Goal: Information Seeking & Learning: Learn about a topic

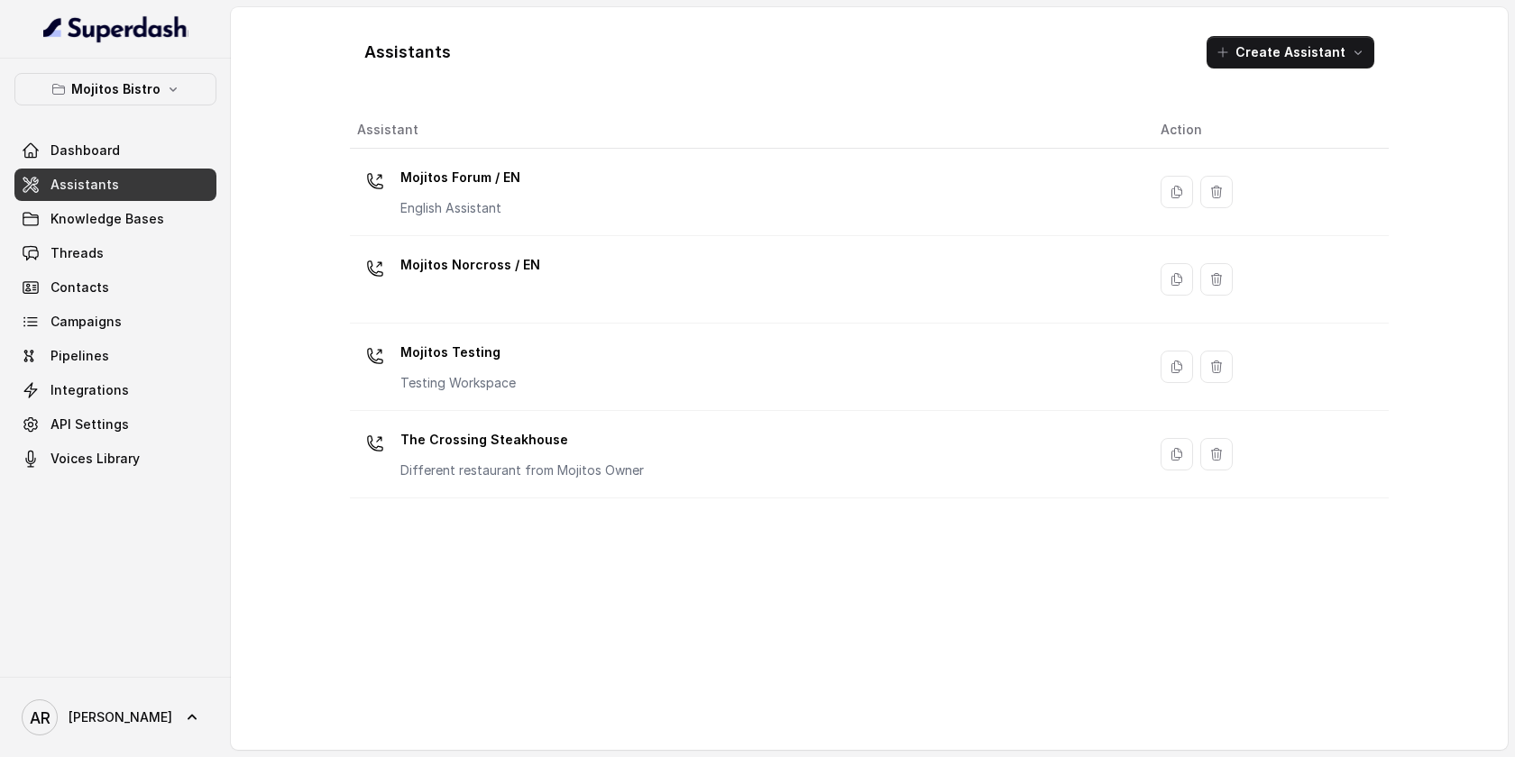
click at [131, 113] on div "Mojitos Bistro Dashboard Assistants Knowledge Bases Threads Contacts Campaigns …" at bounding box center [115, 274] width 202 height 402
click at [131, 96] on p "Mojitos Bistro" at bounding box center [115, 89] width 89 height 22
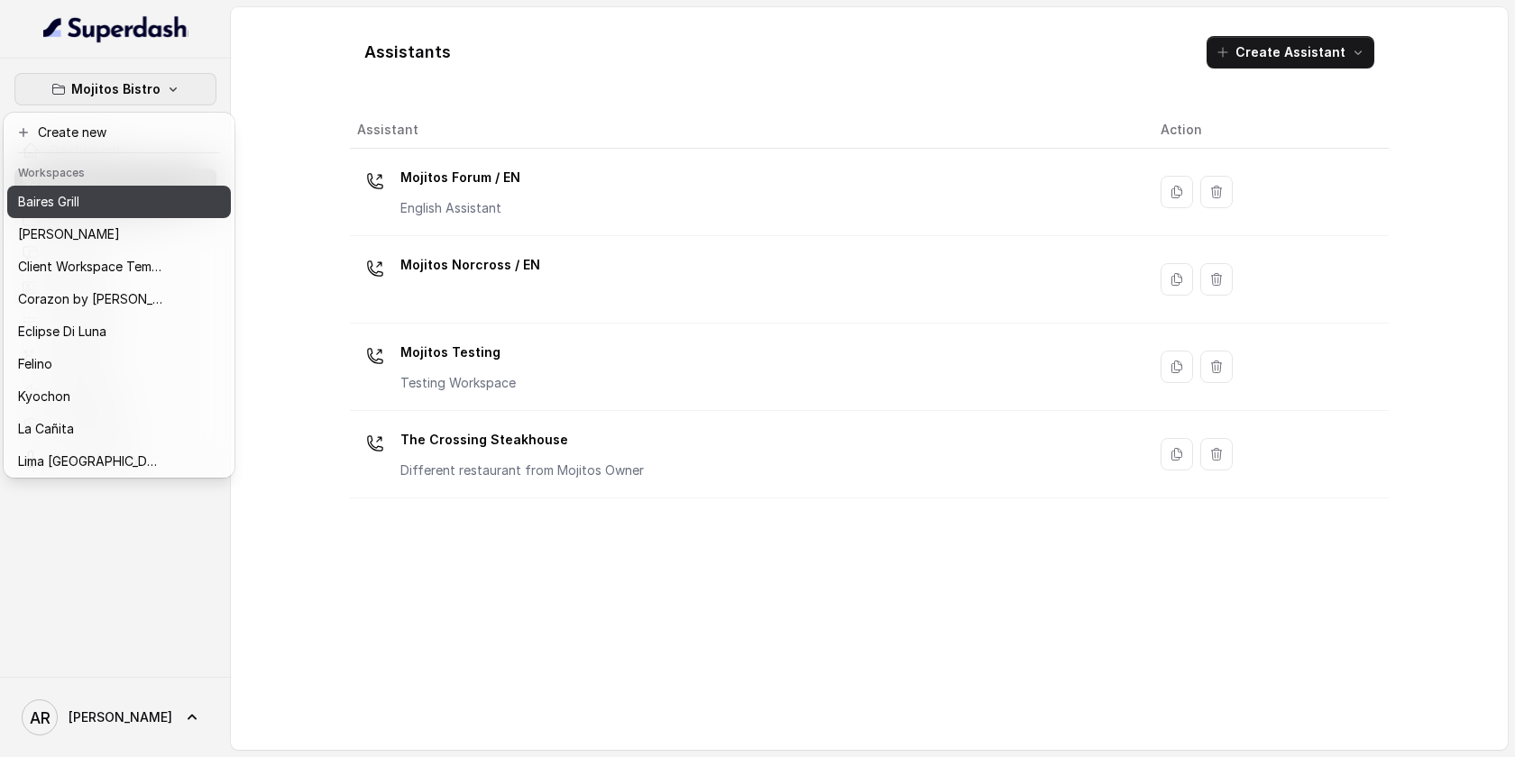
click at [110, 202] on div "Baires Grill" at bounding box center [90, 202] width 144 height 22
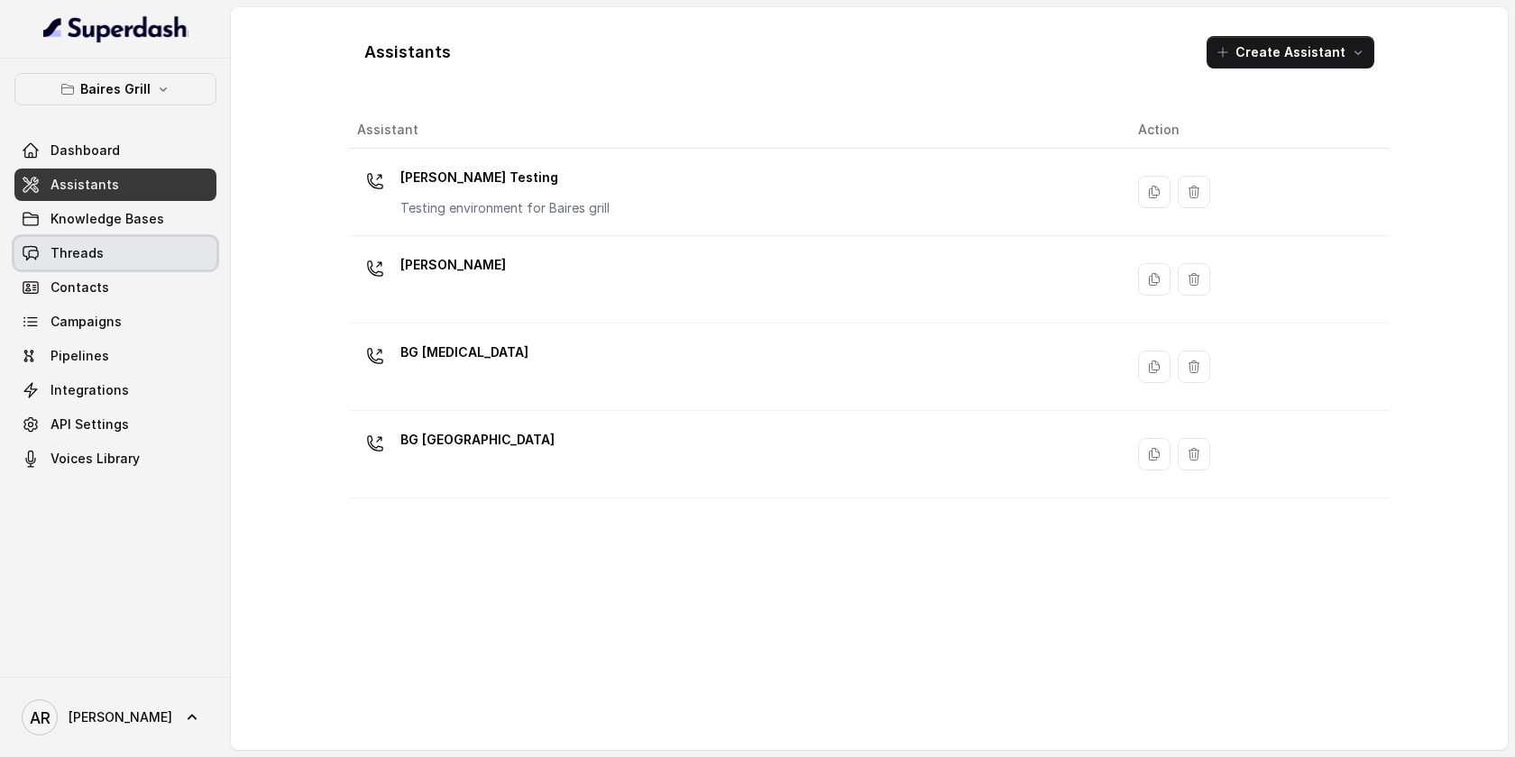
click at [115, 243] on link "Threads" at bounding box center [115, 253] width 202 height 32
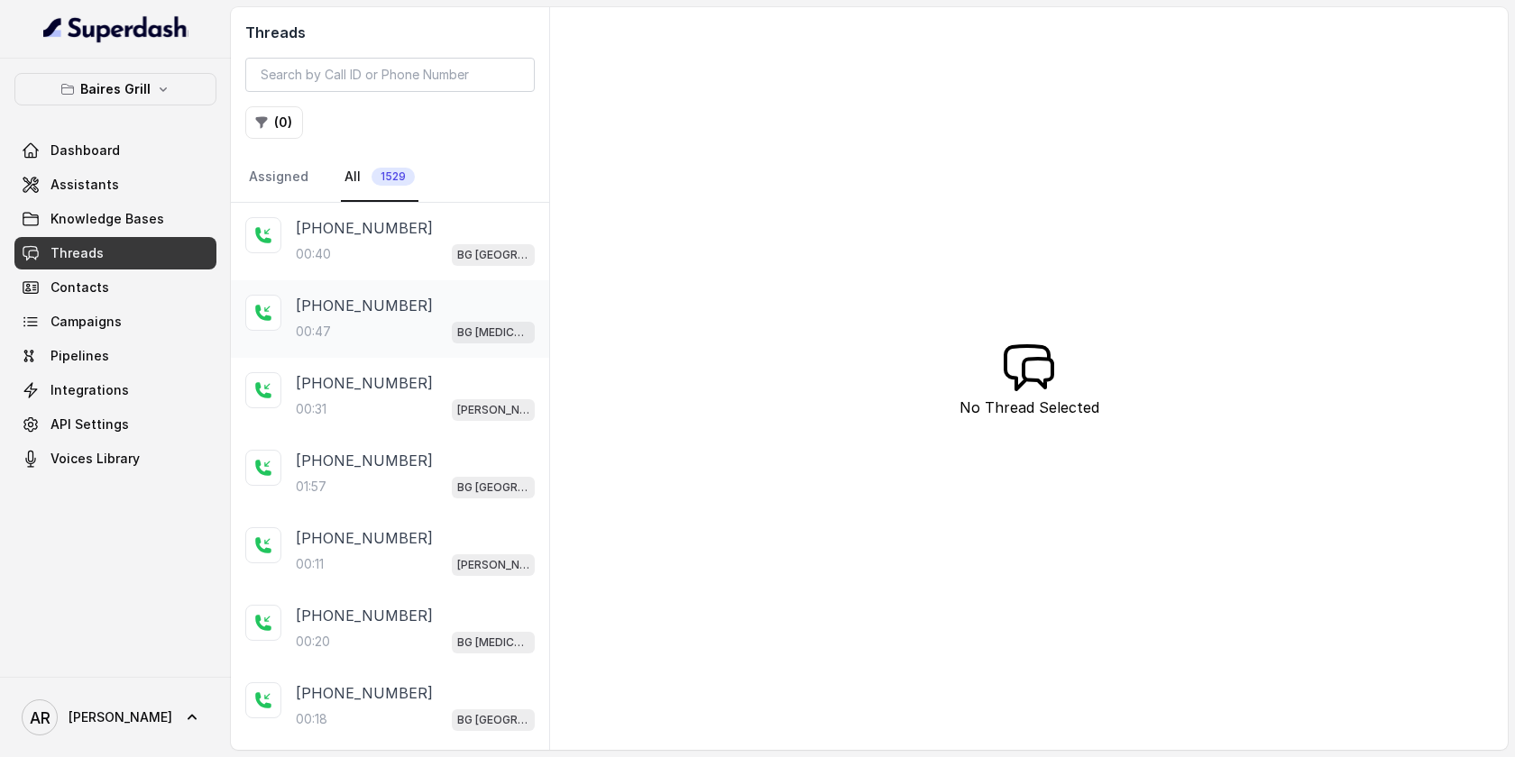
click at [427, 326] on div "00:47 BG Doral" at bounding box center [415, 331] width 239 height 23
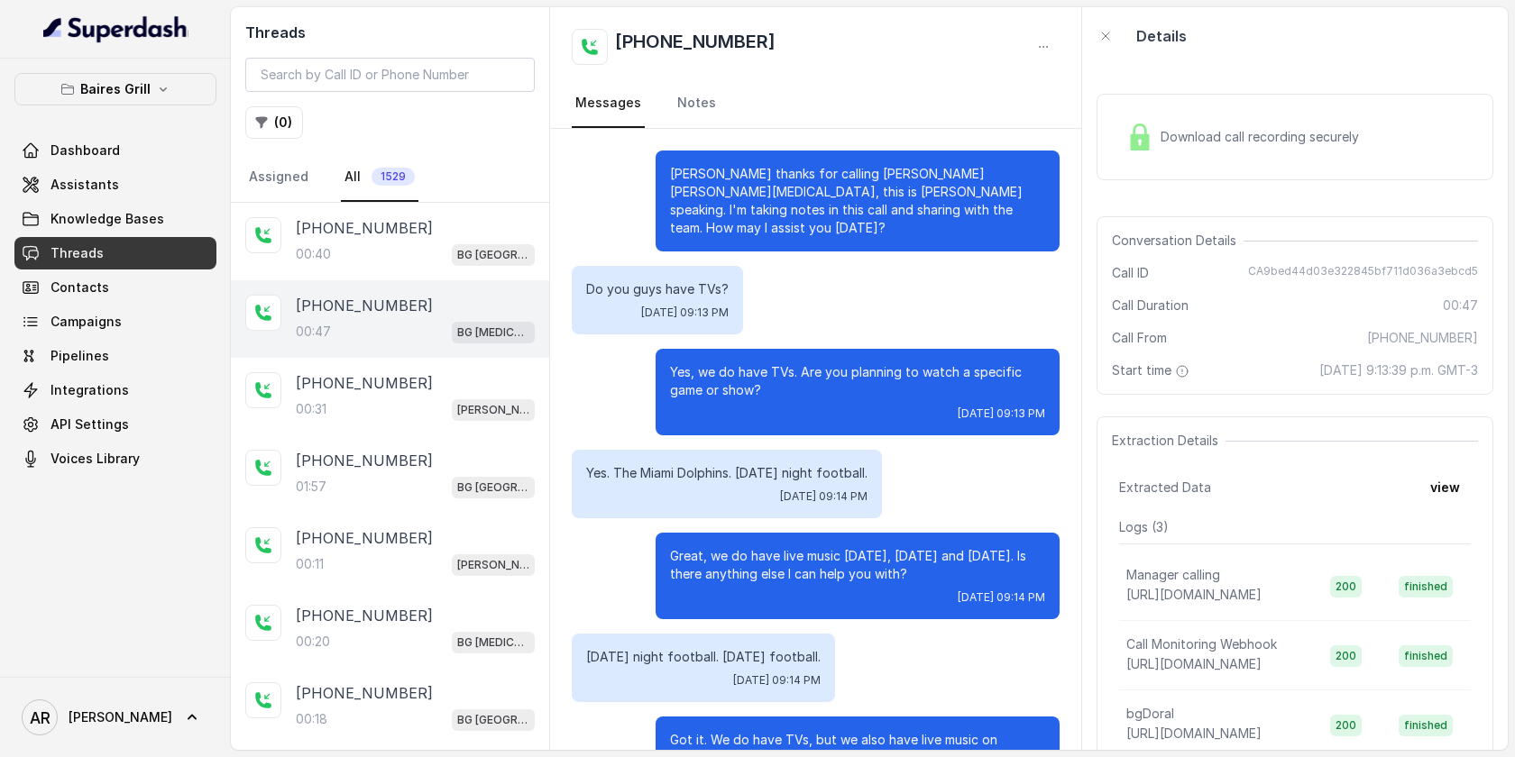
scroll to position [75, 0]
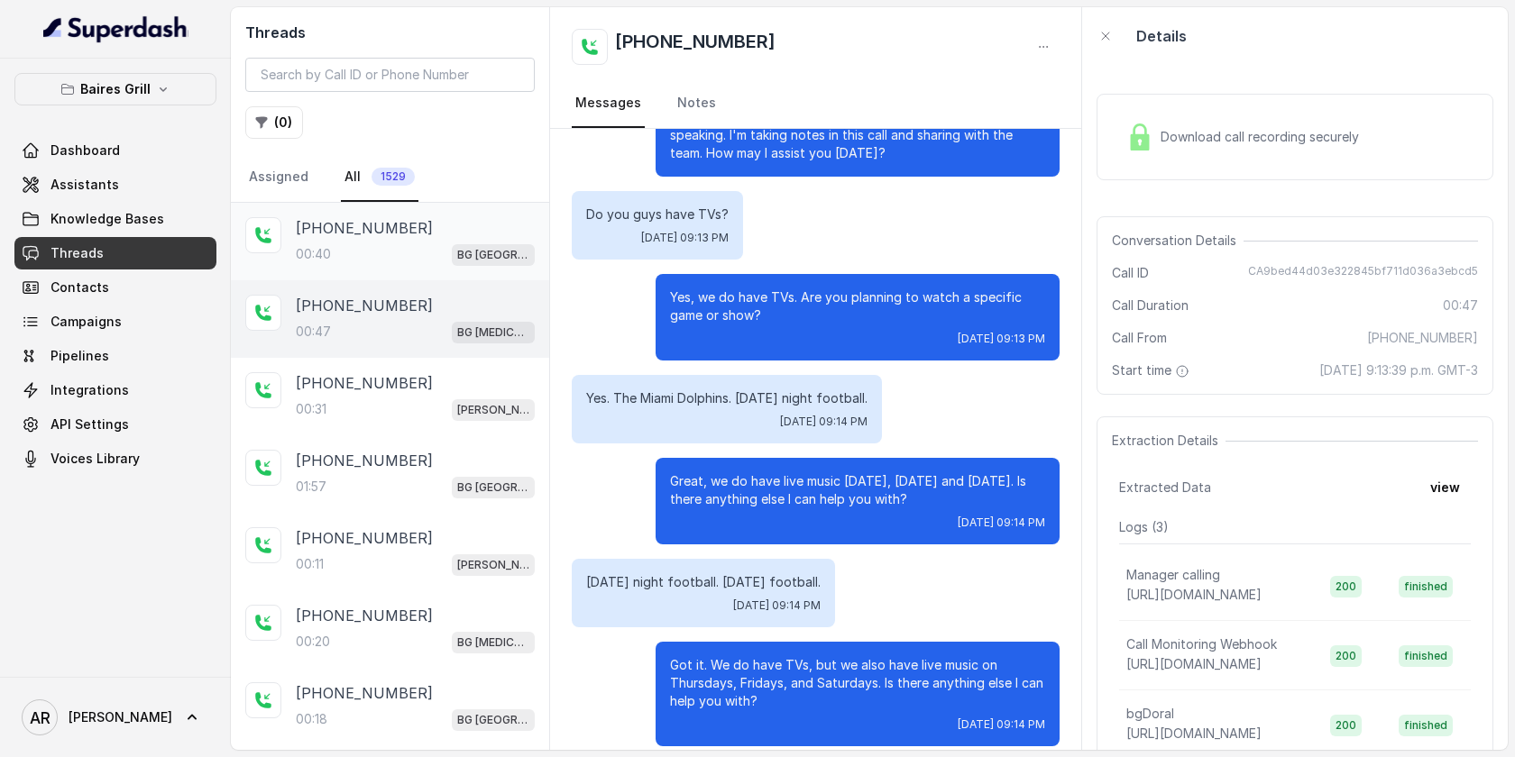
click at [383, 263] on div "00:40 BG Sunny Isles" at bounding box center [415, 254] width 239 height 23
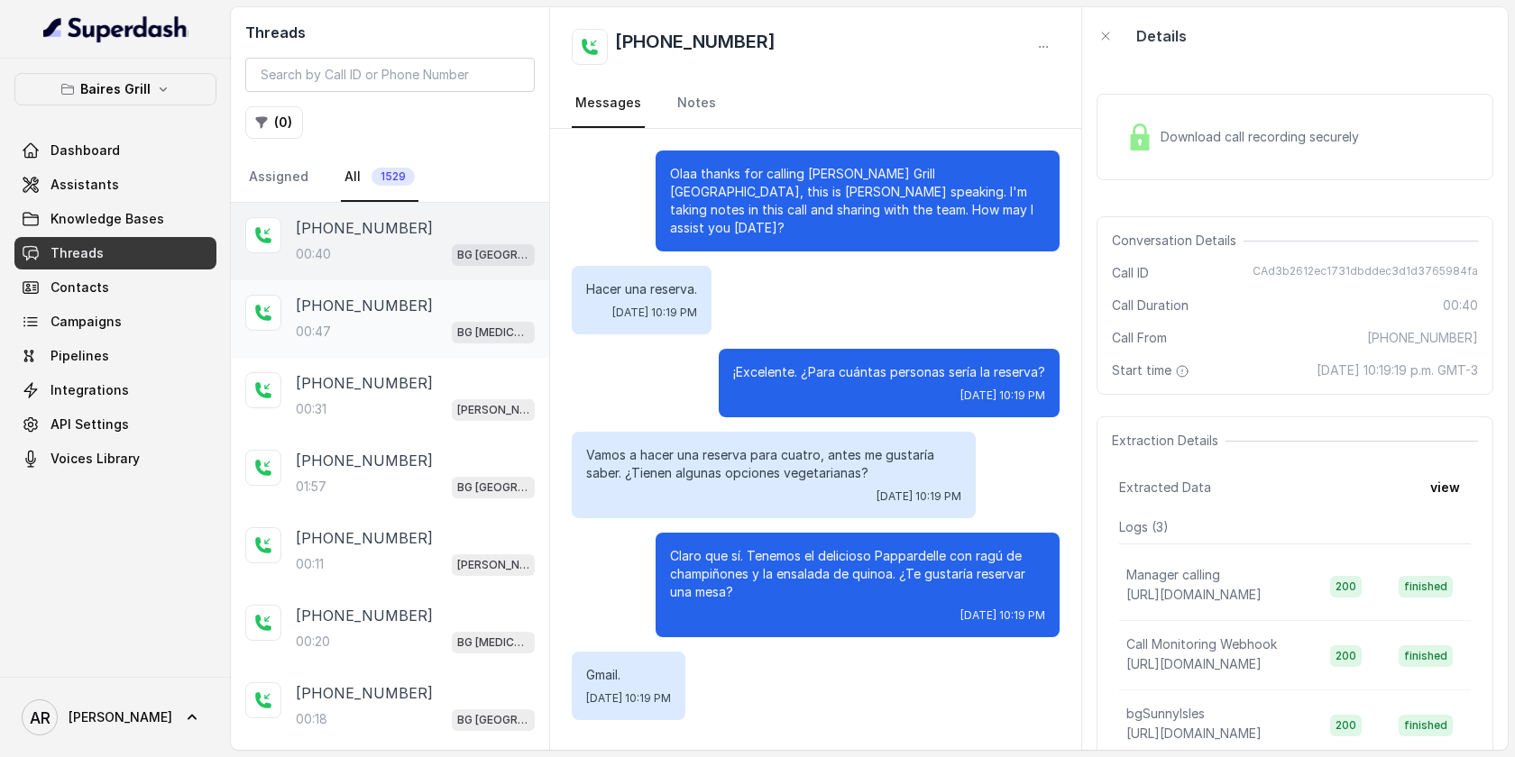
click at [517, 316] on div "+13053030798 00:47 BG Doral" at bounding box center [415, 319] width 239 height 49
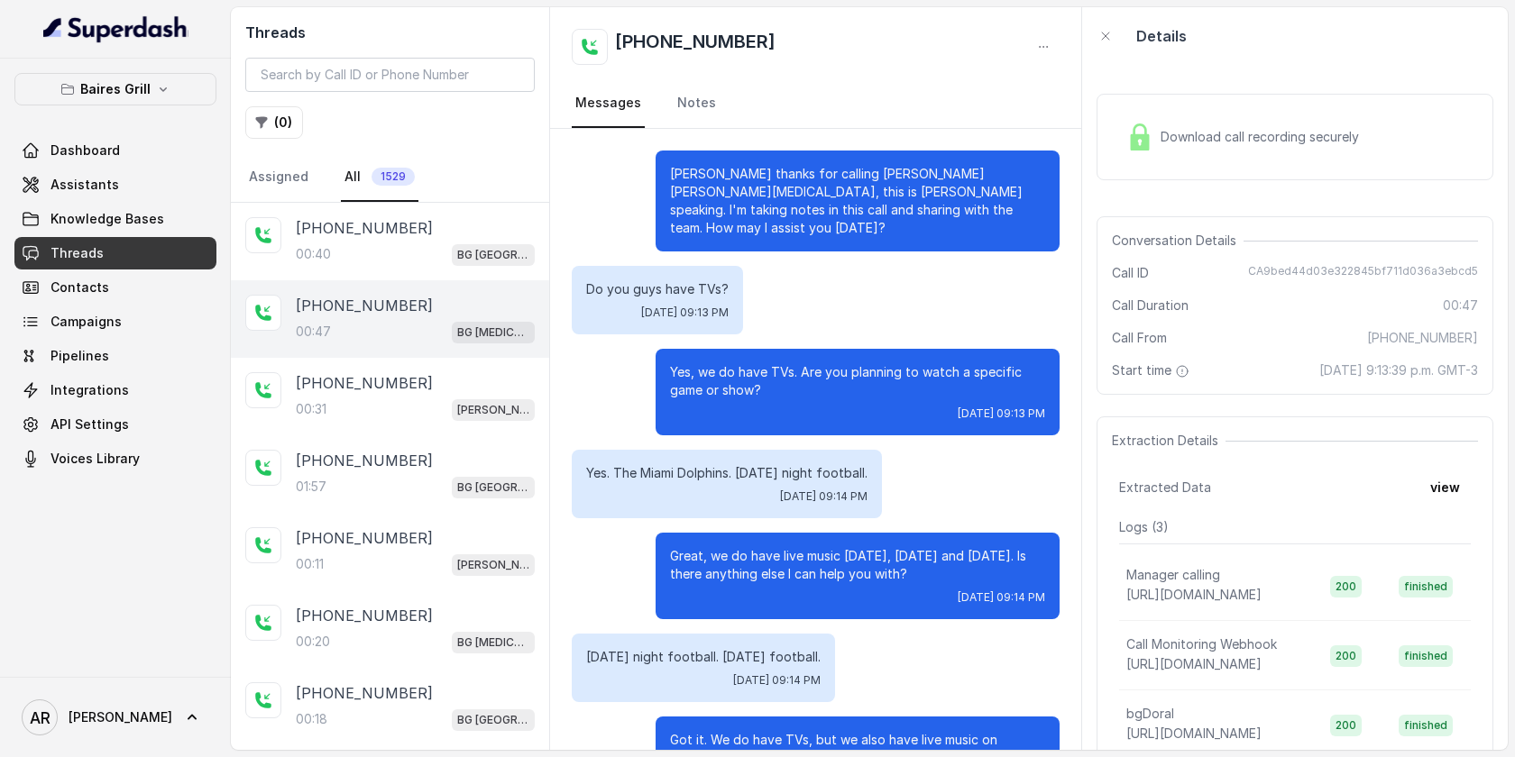
click at [1158, 112] on div "Download call recording securely" at bounding box center [1294, 137] width 397 height 87
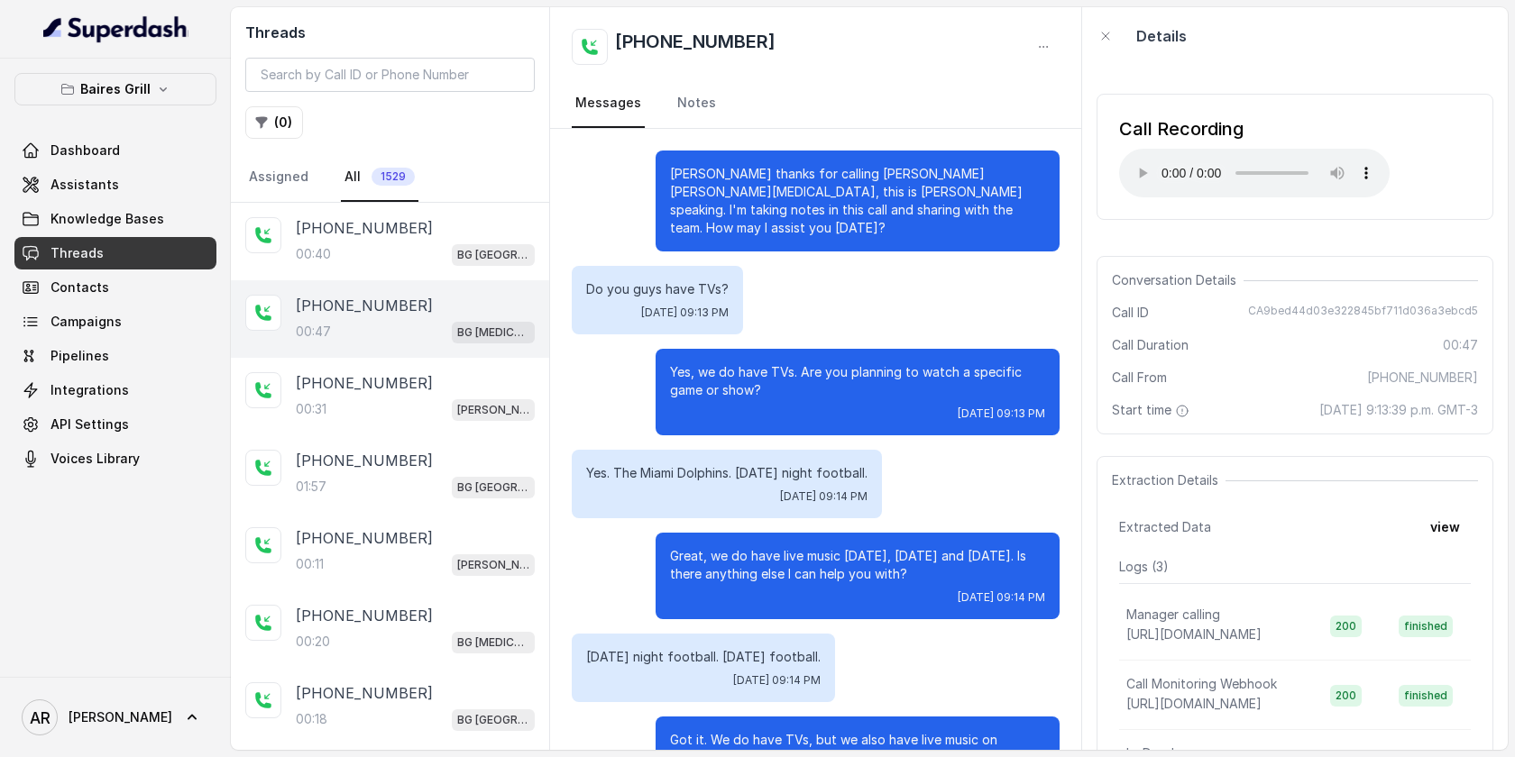
scroll to position [75, 0]
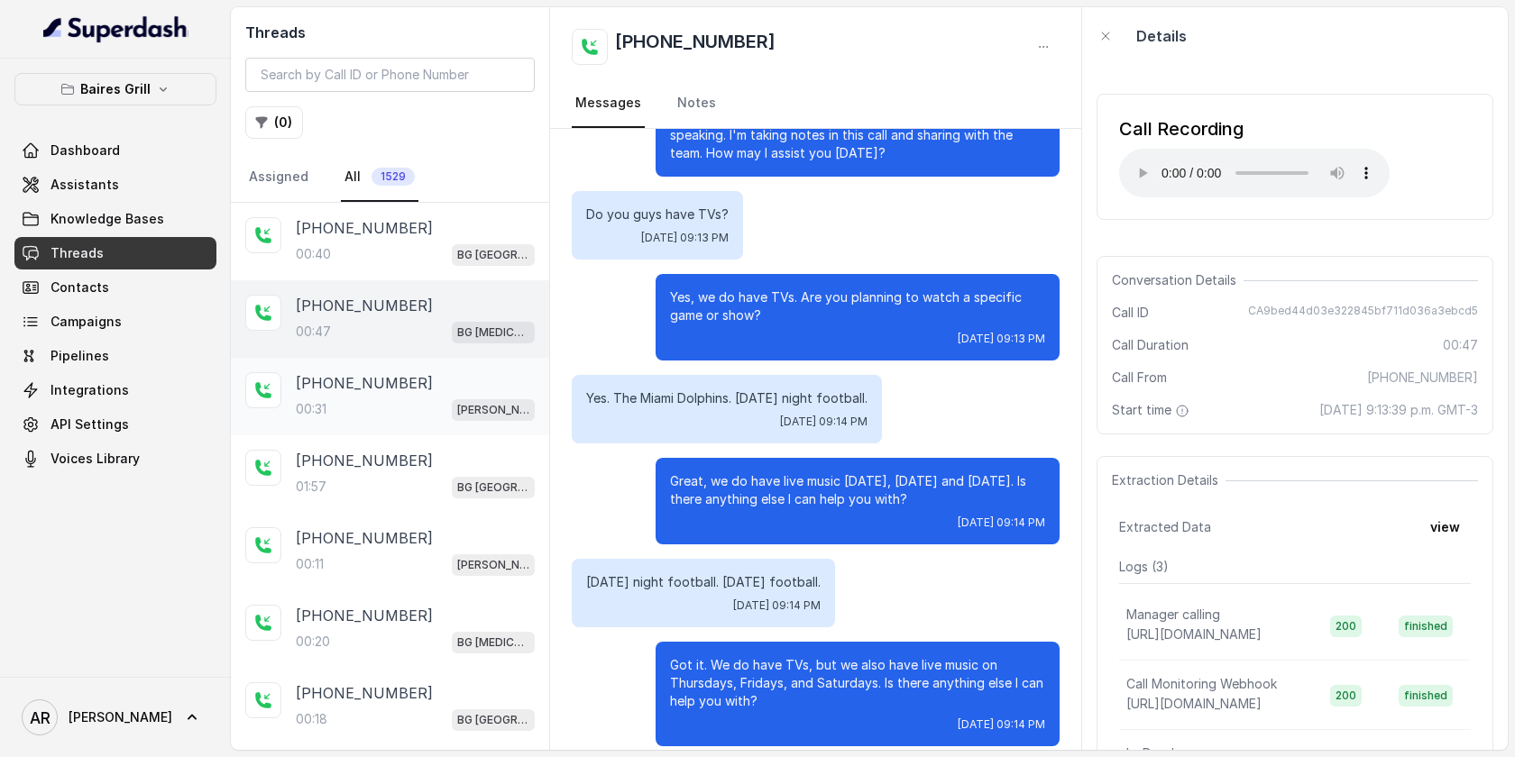
click at [471, 408] on span "[PERSON_NAME]" at bounding box center [493, 410] width 83 height 22
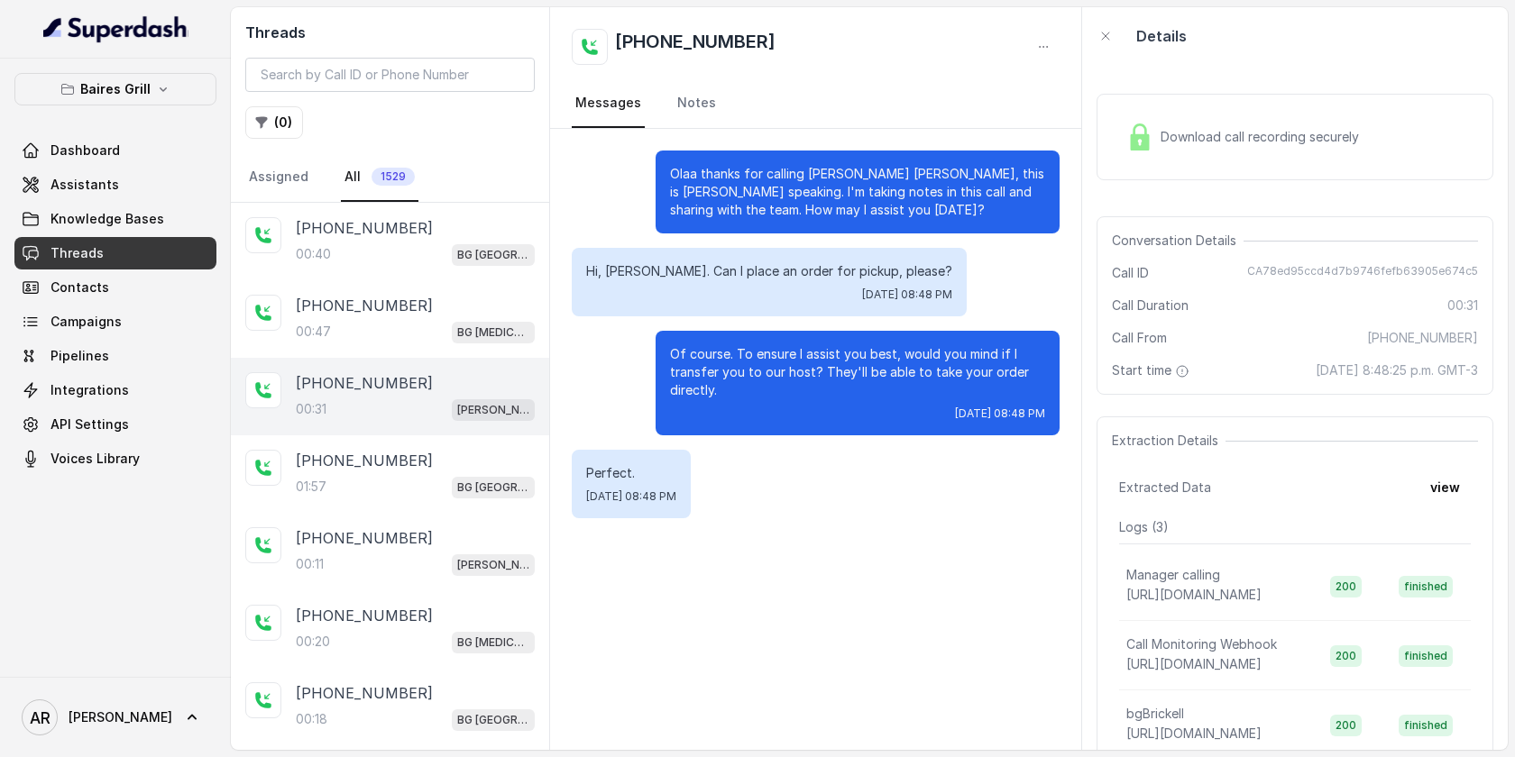
click at [1158, 154] on div "Download call recording securely" at bounding box center [1242, 136] width 247 height 41
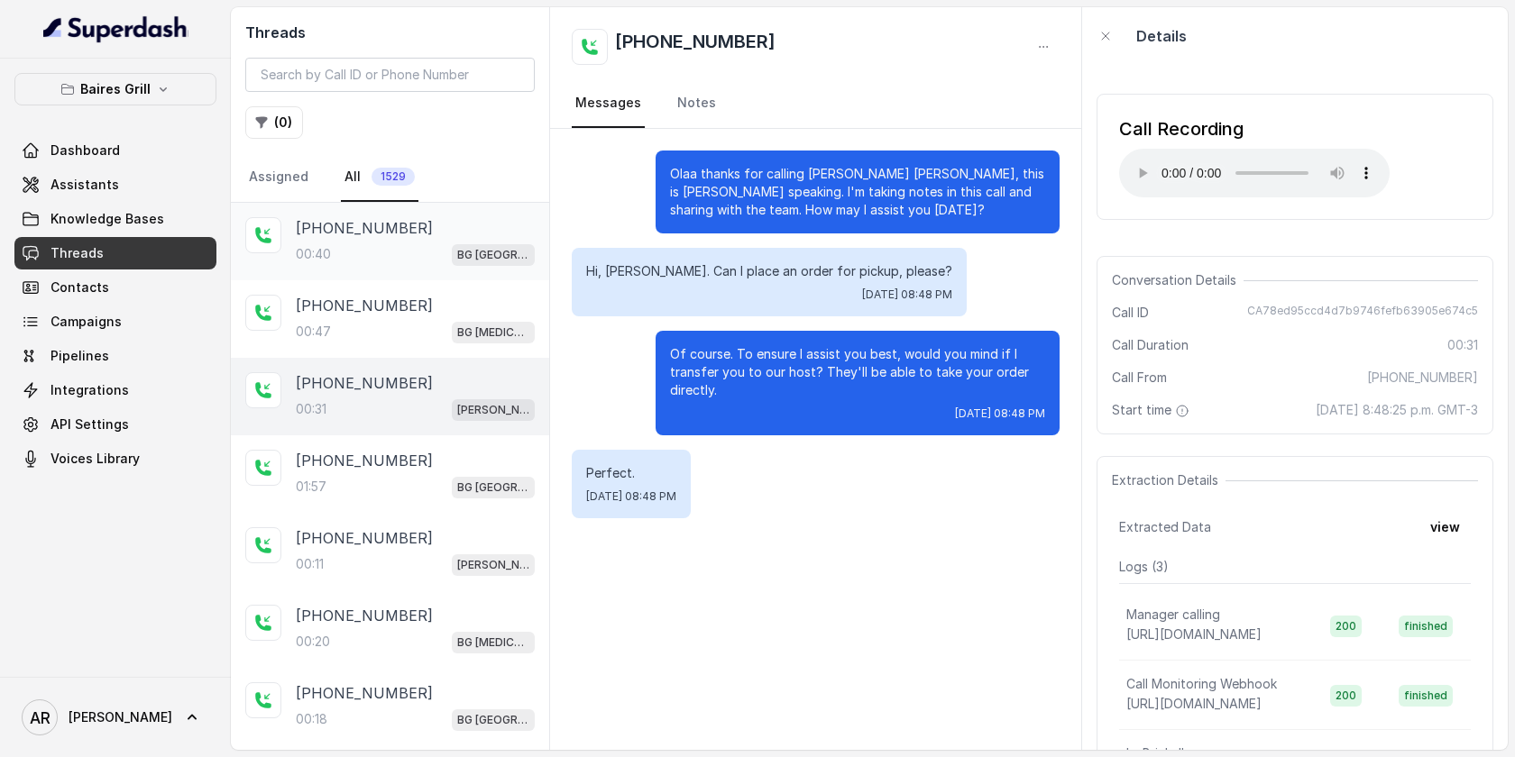
click at [485, 267] on div "+13059279109 00:40 BG Sunny Isles" at bounding box center [390, 242] width 318 height 78
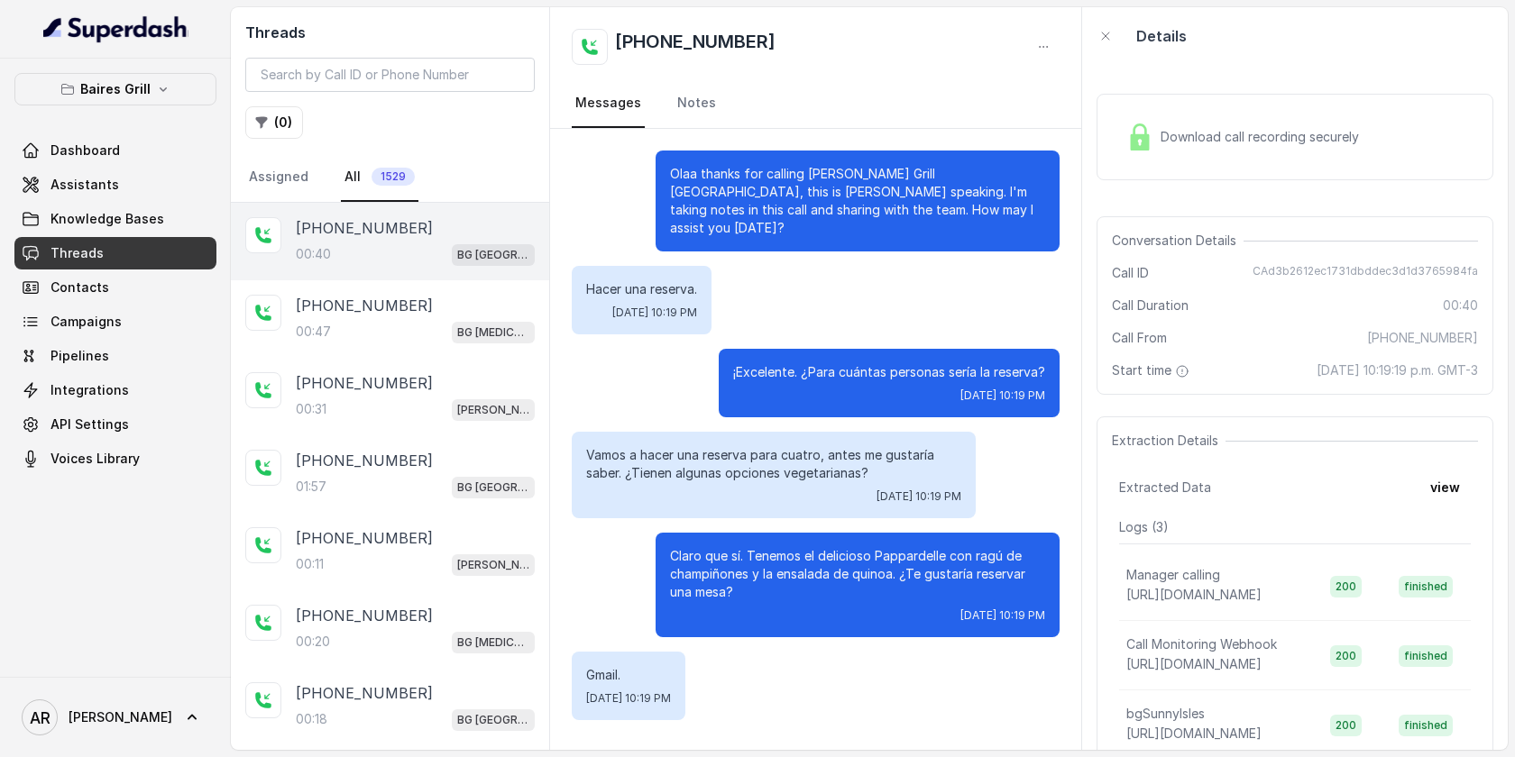
click at [1116, 160] on div "Download call recording securely" at bounding box center [1294, 137] width 397 height 87
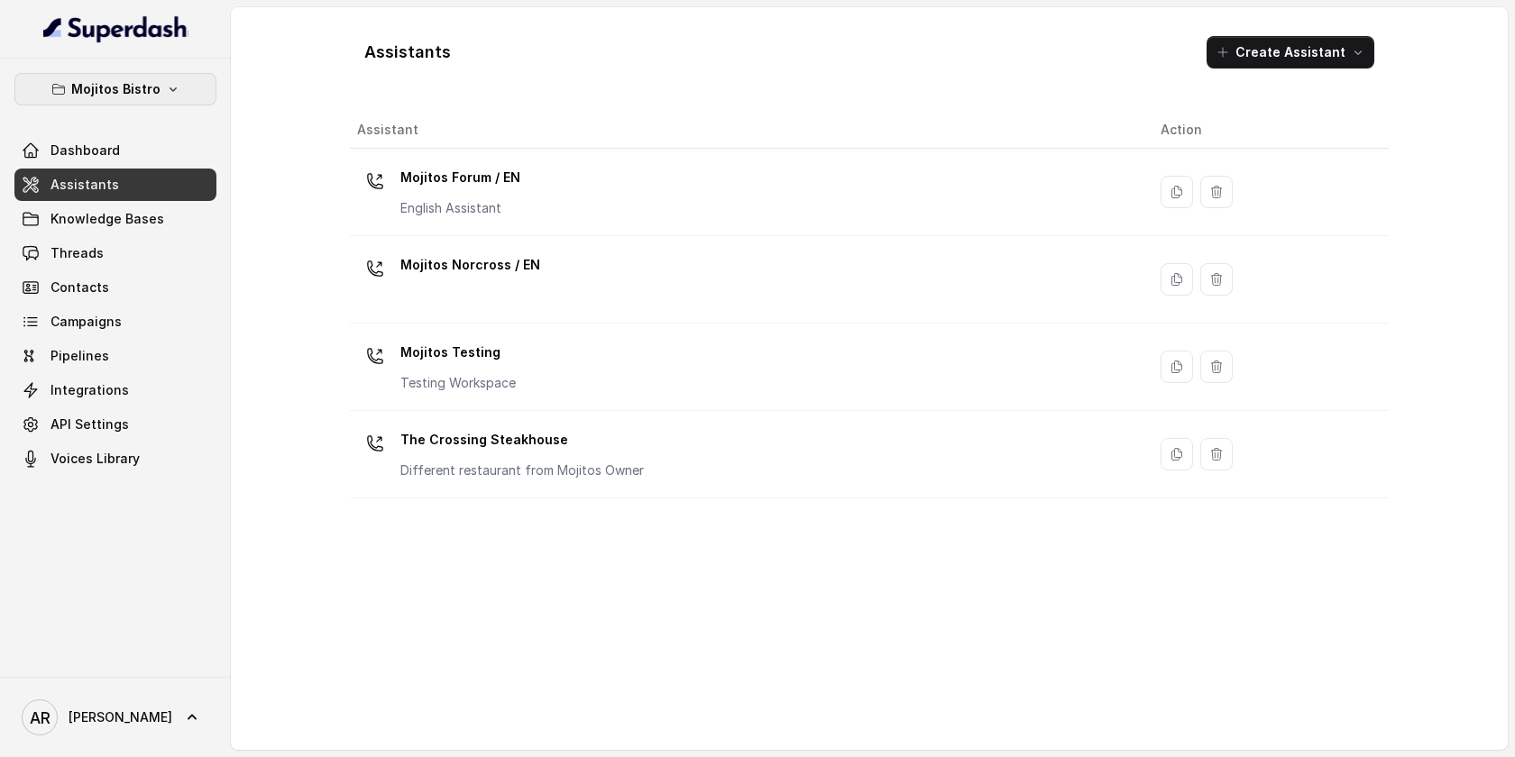
click at [170, 82] on icon "button" at bounding box center [173, 89] width 14 height 14
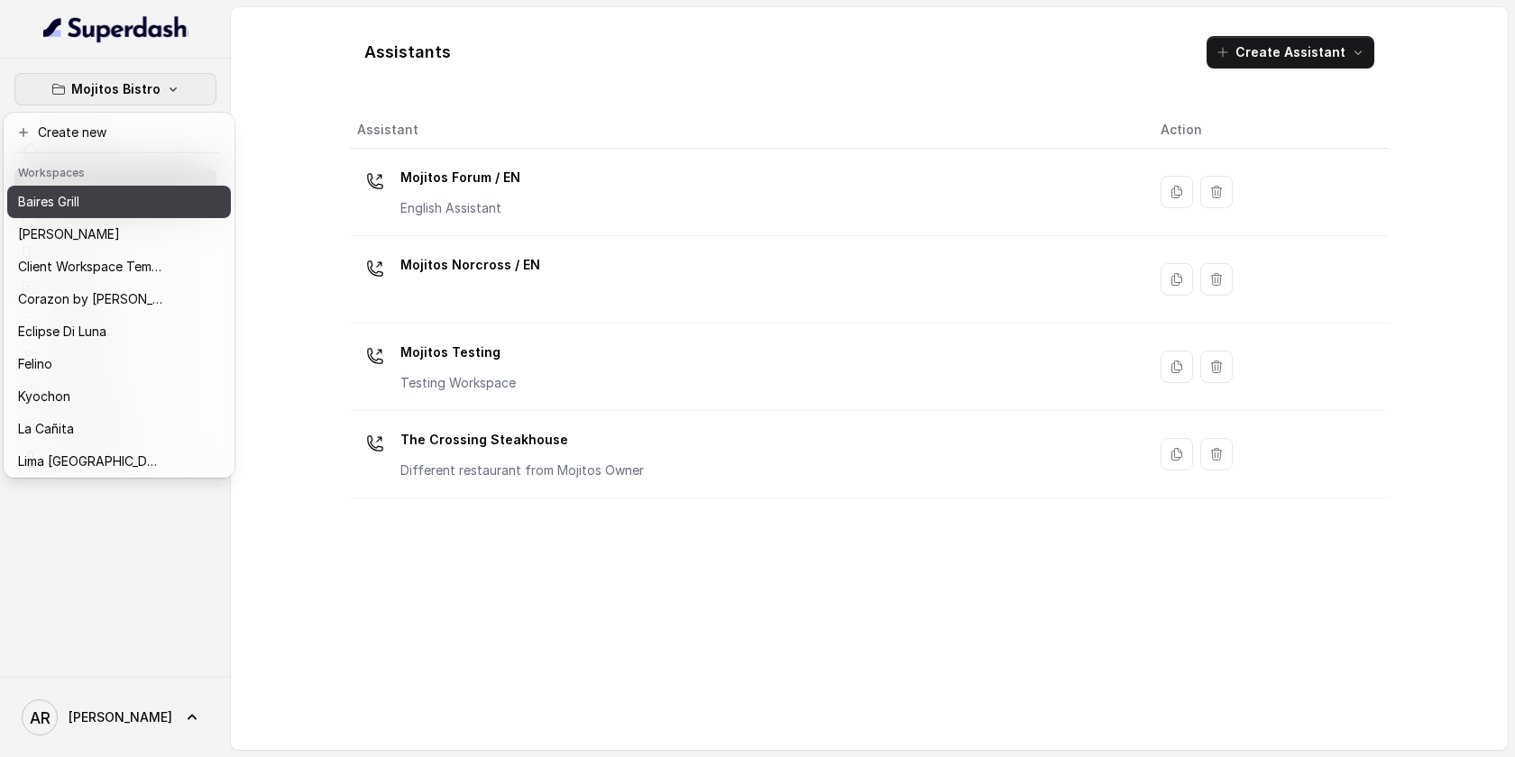
click at [142, 202] on div "Baires Grill" at bounding box center [90, 202] width 144 height 22
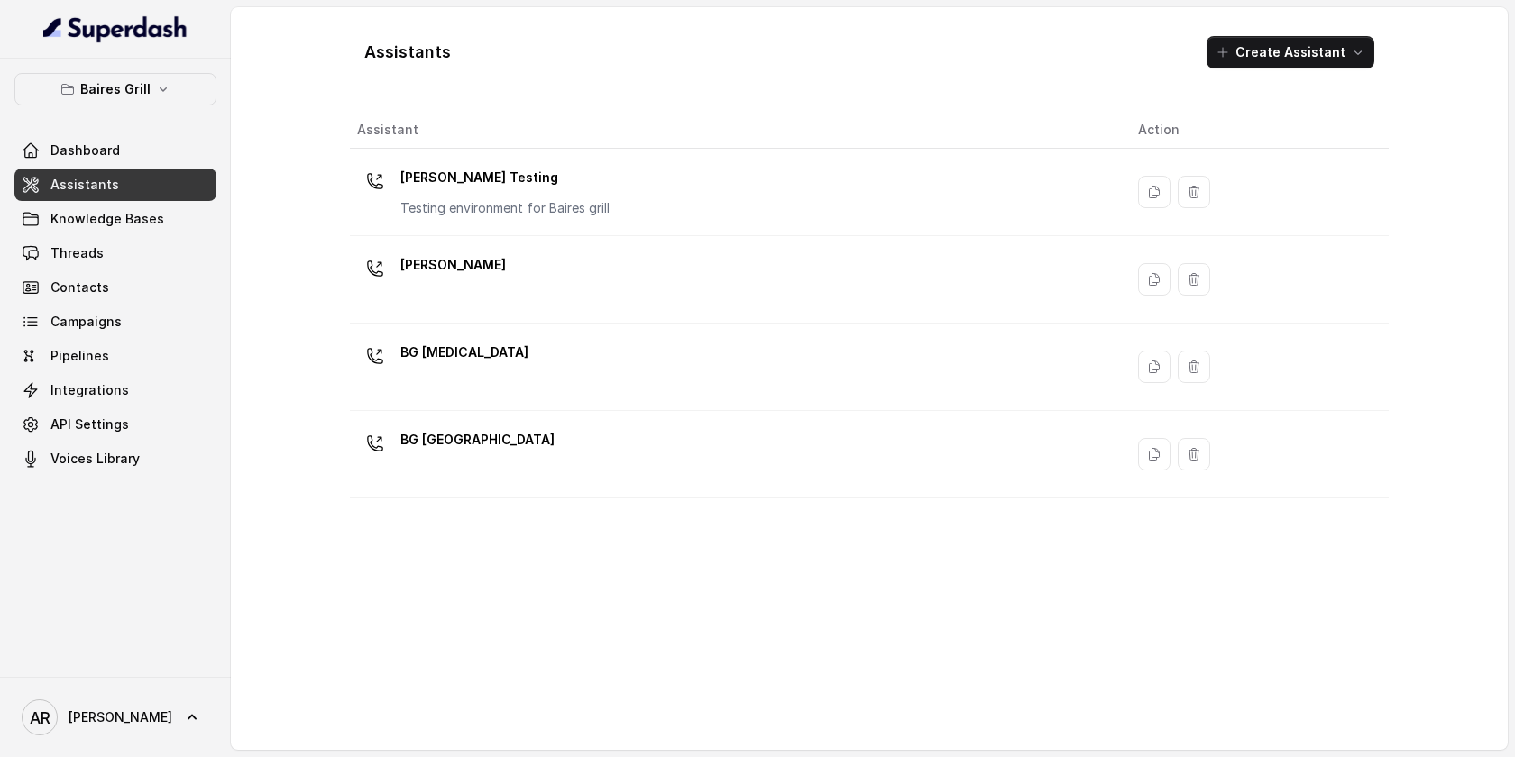
click at [142, 236] on div "Dashboard Assistants Knowledge Bases Threads Contacts Campaigns Pipelines Integ…" at bounding box center [115, 304] width 202 height 341
click at [143, 216] on span "Knowledge Bases" at bounding box center [107, 219] width 114 height 18
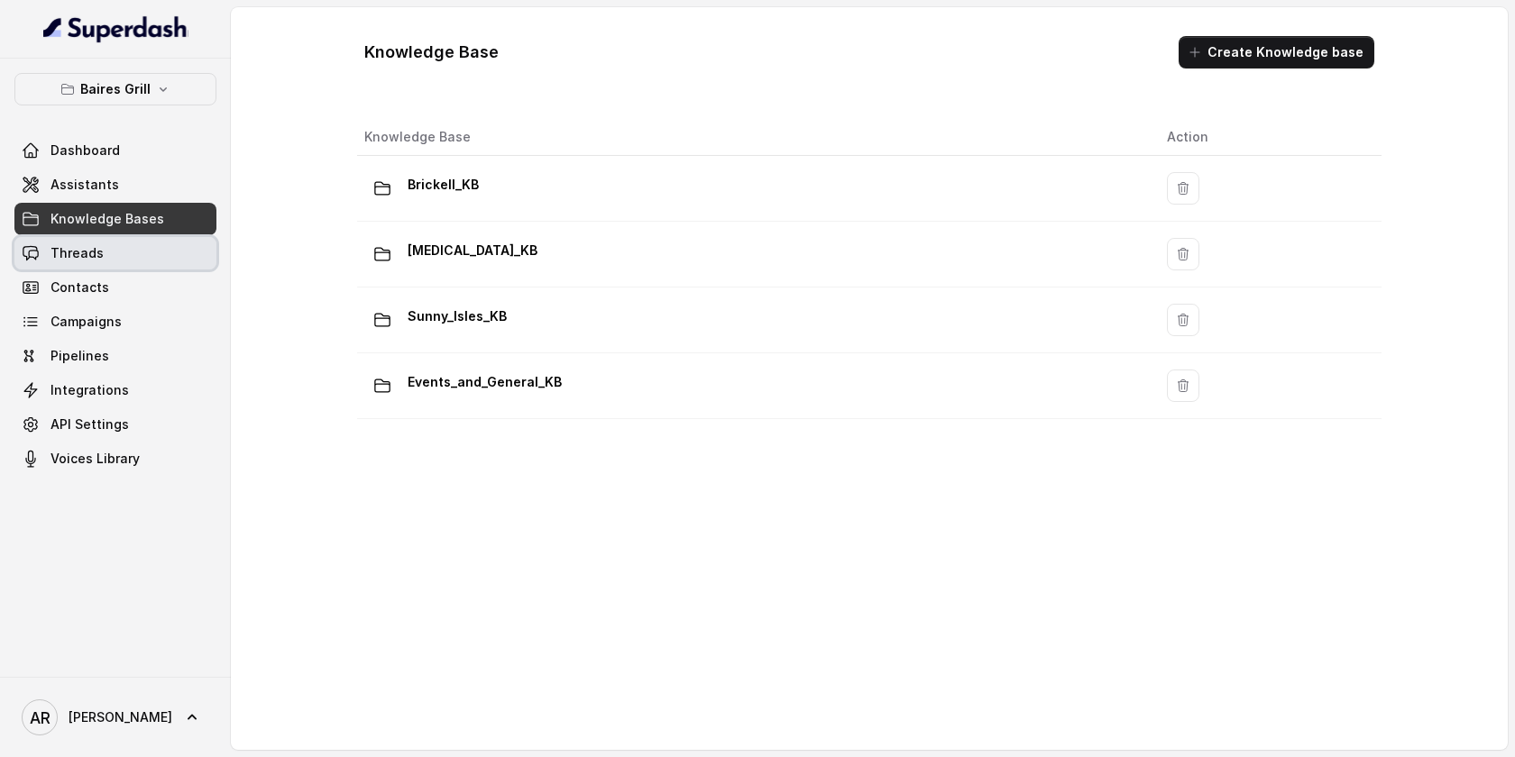
click at [136, 239] on link "Threads" at bounding box center [115, 253] width 202 height 32
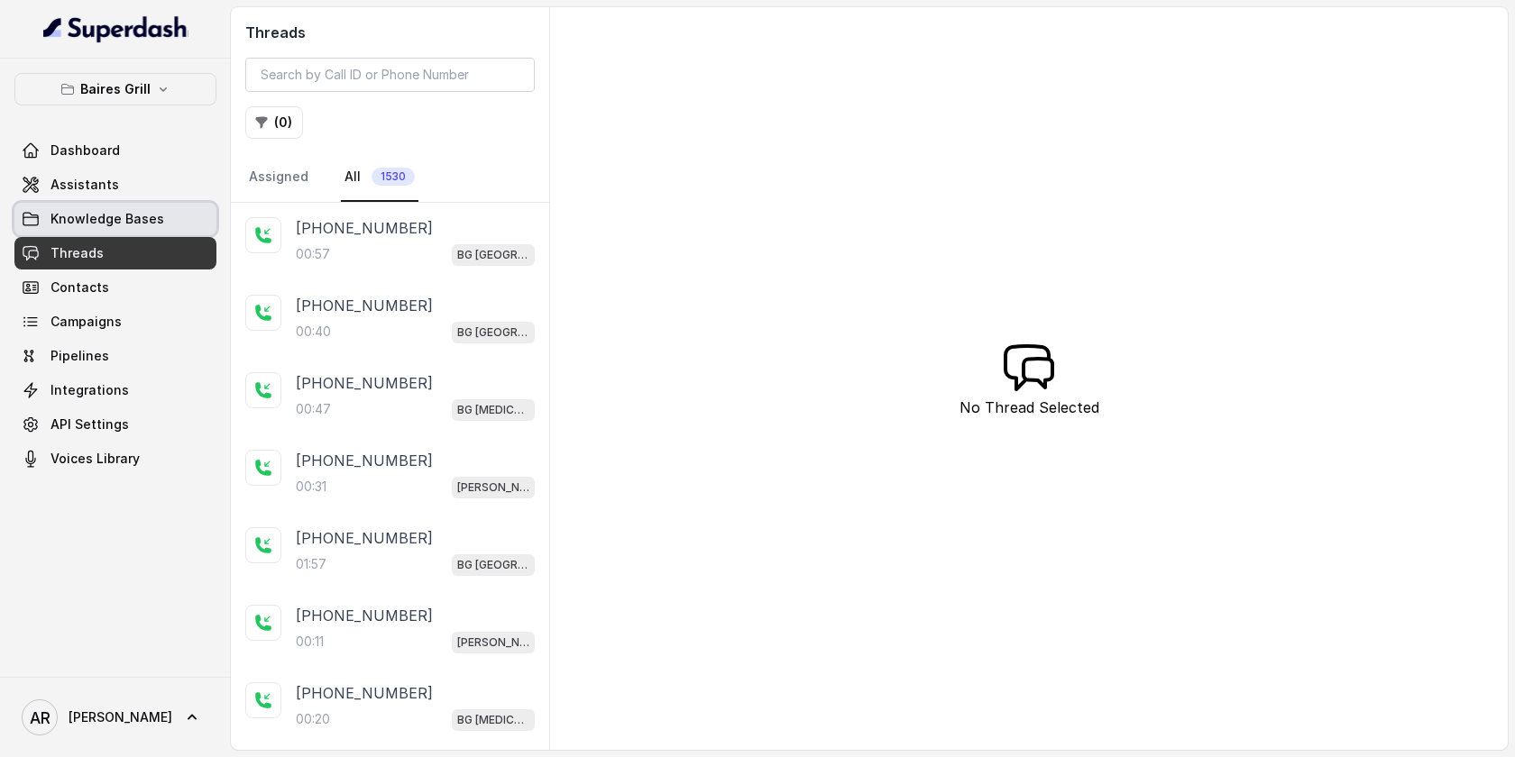
click at [171, 221] on link "Knowledge Bases" at bounding box center [115, 219] width 202 height 32
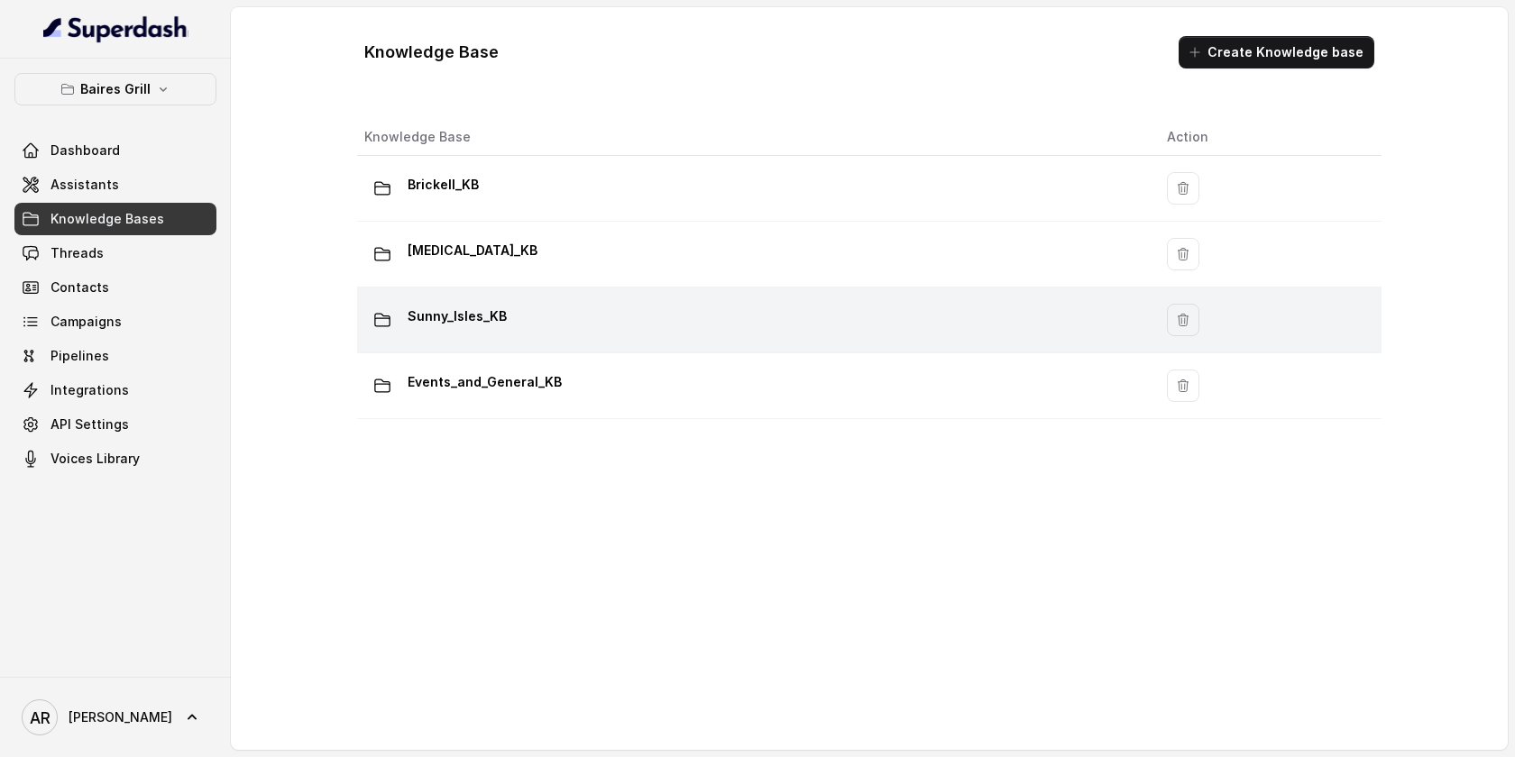
click at [572, 318] on div "Sunny_Isles_KB" at bounding box center [751, 320] width 774 height 36
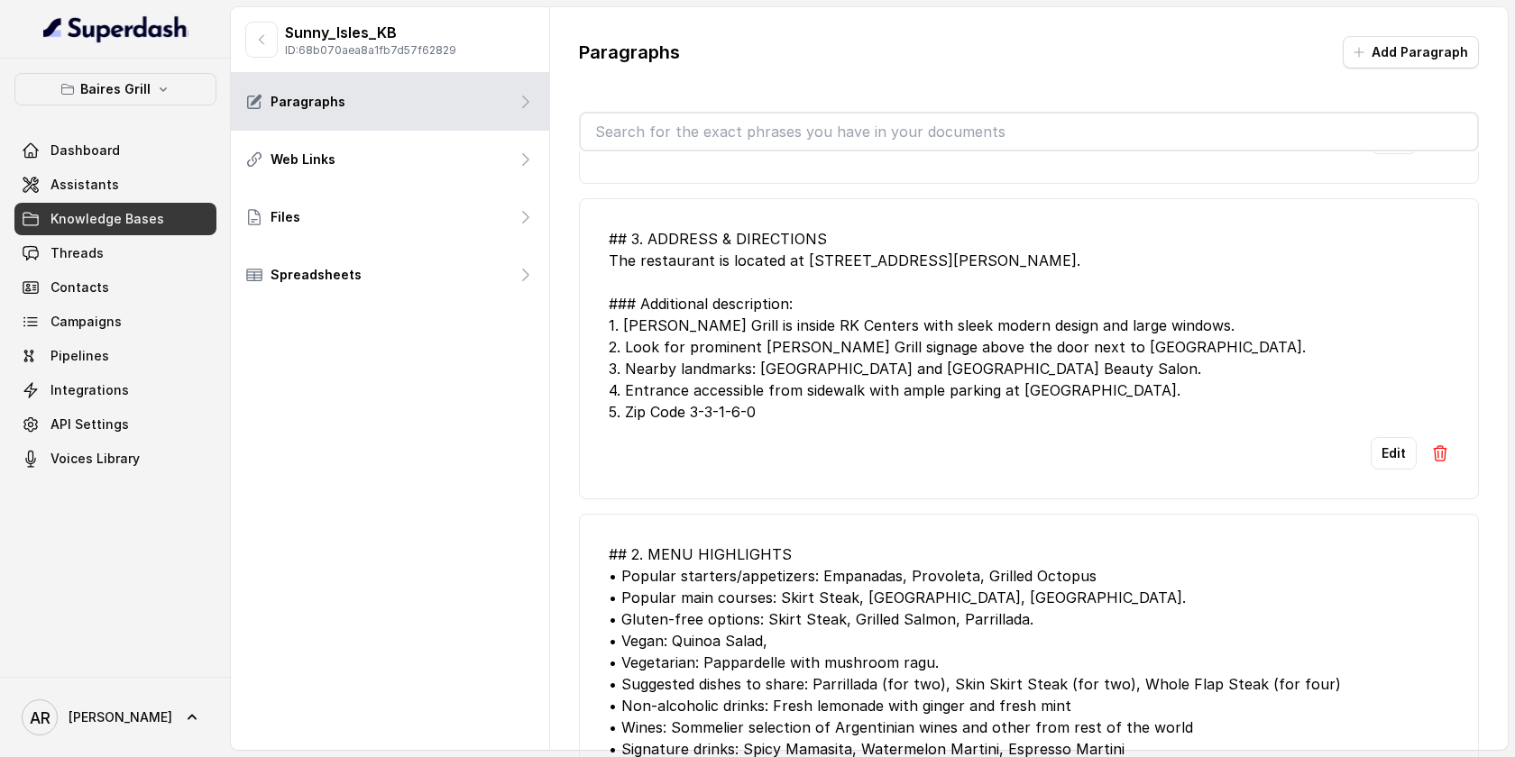
scroll to position [3906, 0]
